Goal: Find specific page/section: Find specific page/section

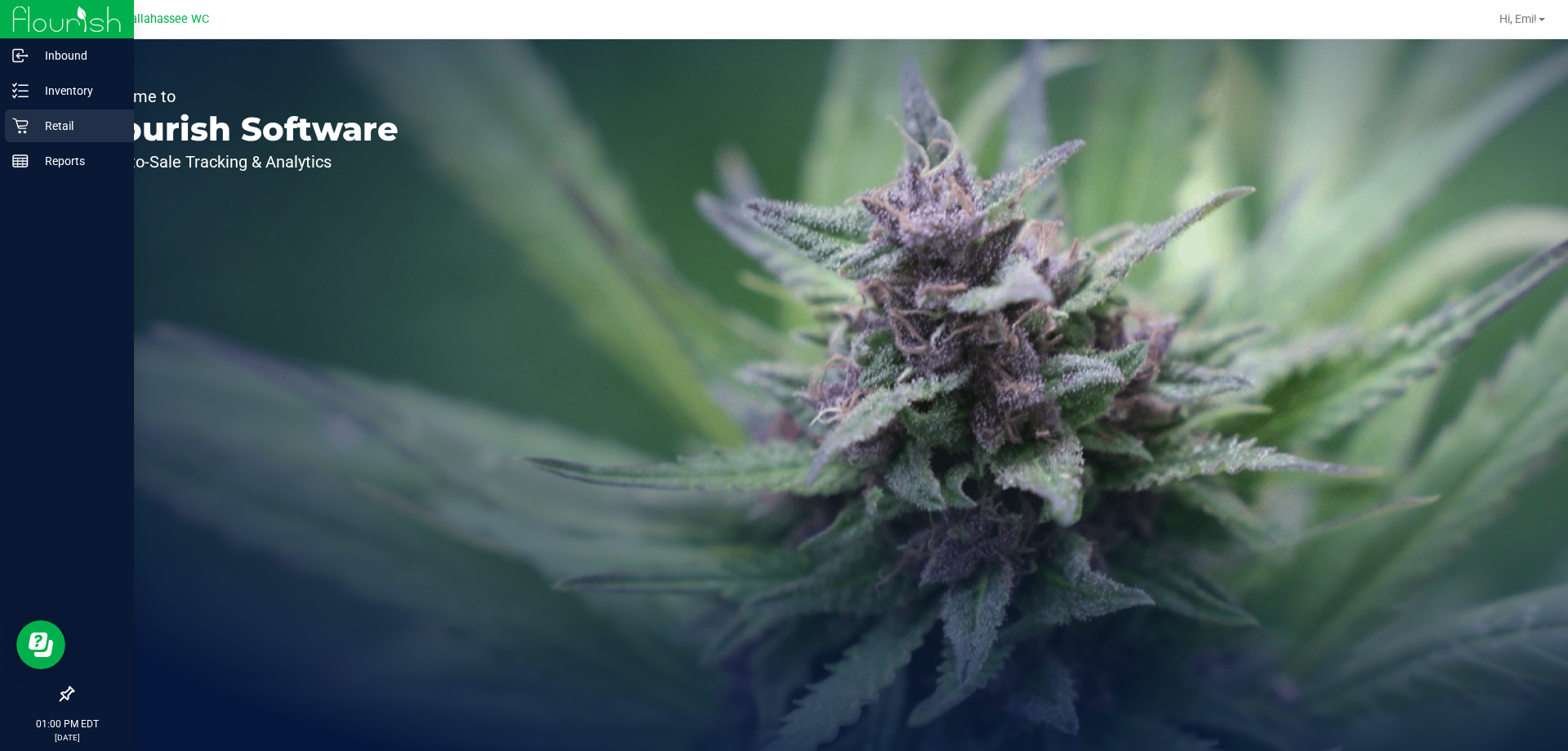
click at [40, 130] on p "Retail" at bounding box center [77, 126] width 98 height 19
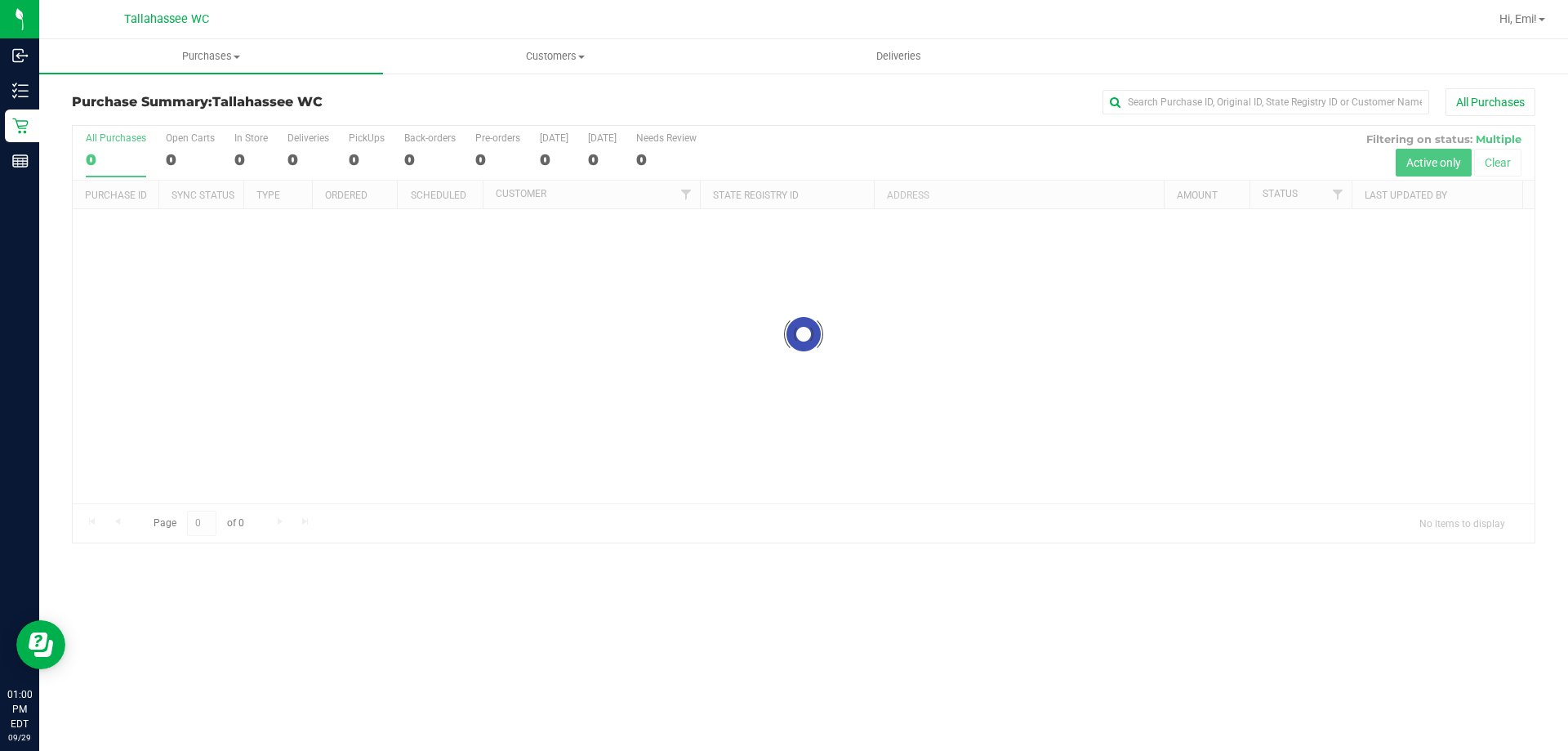
click at [256, 74] on link "Purchases Summary of purchases Fulfillment All purchases" at bounding box center [211, 56] width 344 height 34
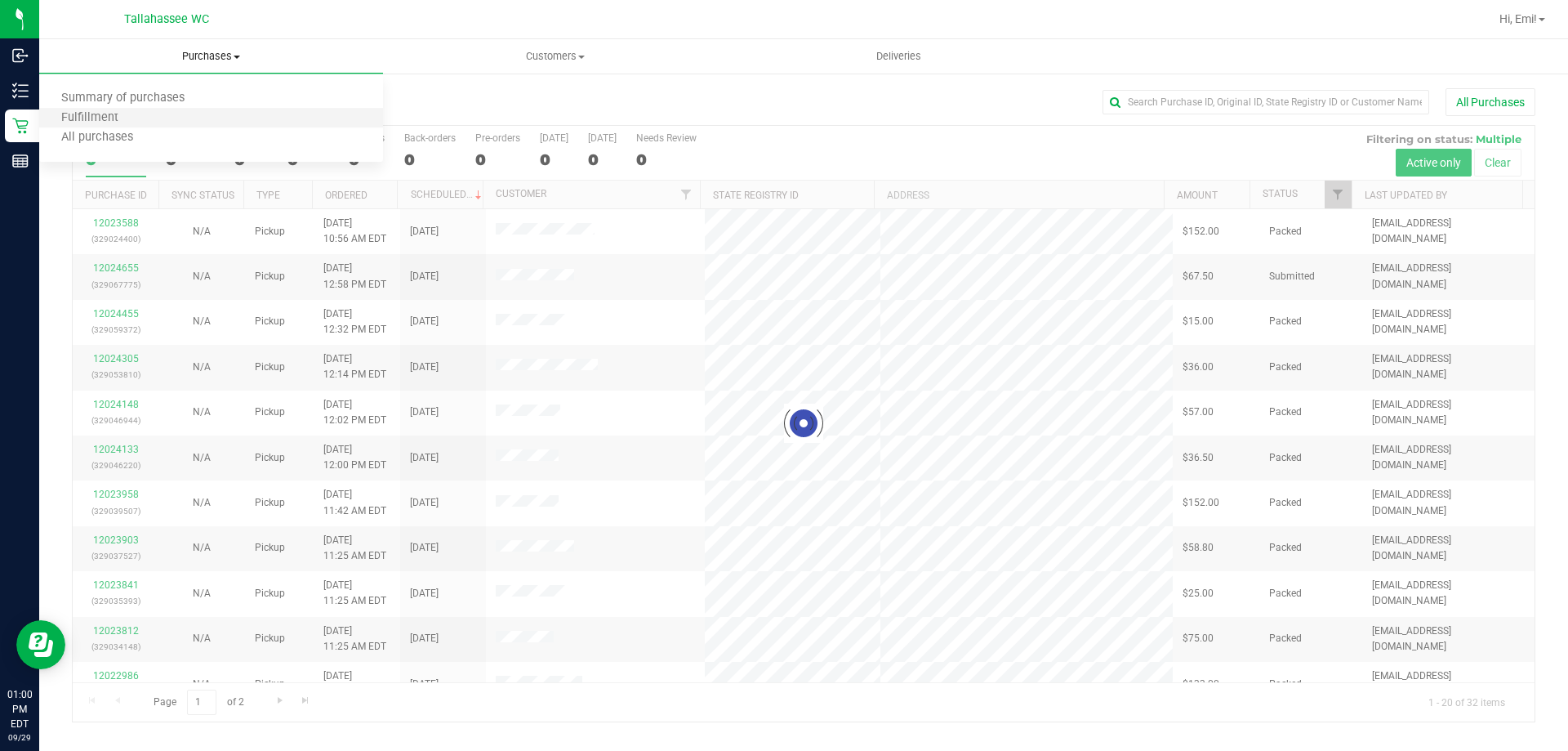
click at [183, 114] on li "Fulfillment" at bounding box center [211, 118] width 344 height 19
